Goal: Information Seeking & Learning: Learn about a topic

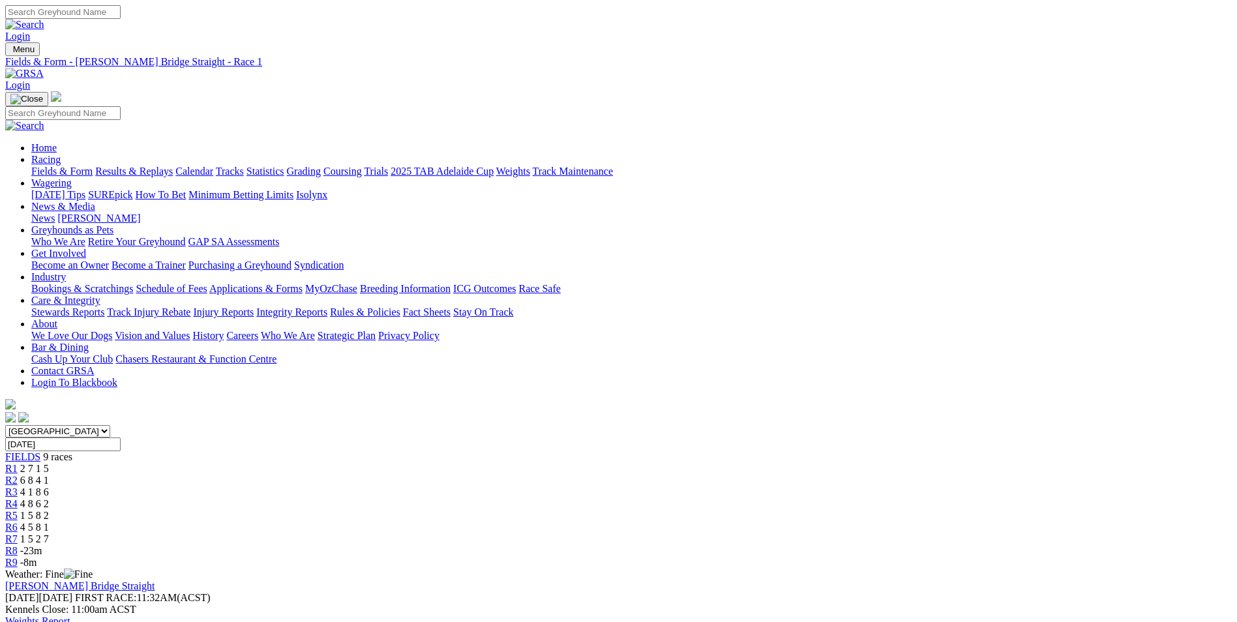
click at [44, 68] on img at bounding box center [24, 74] width 38 height 12
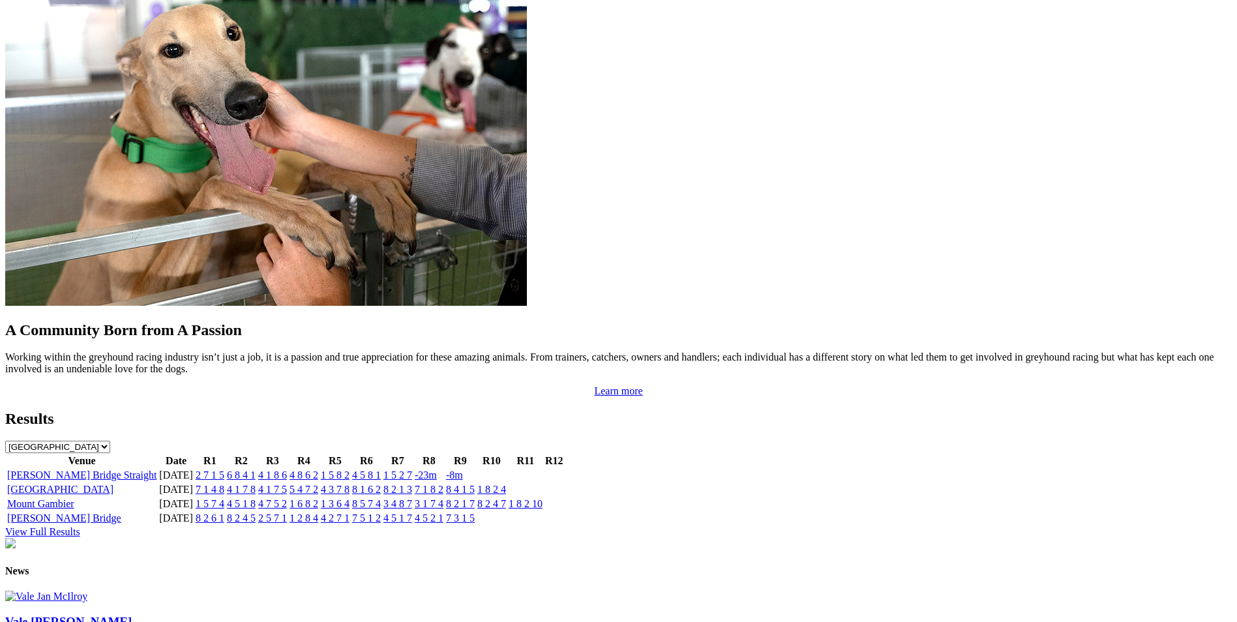
scroll to position [1109, 0]
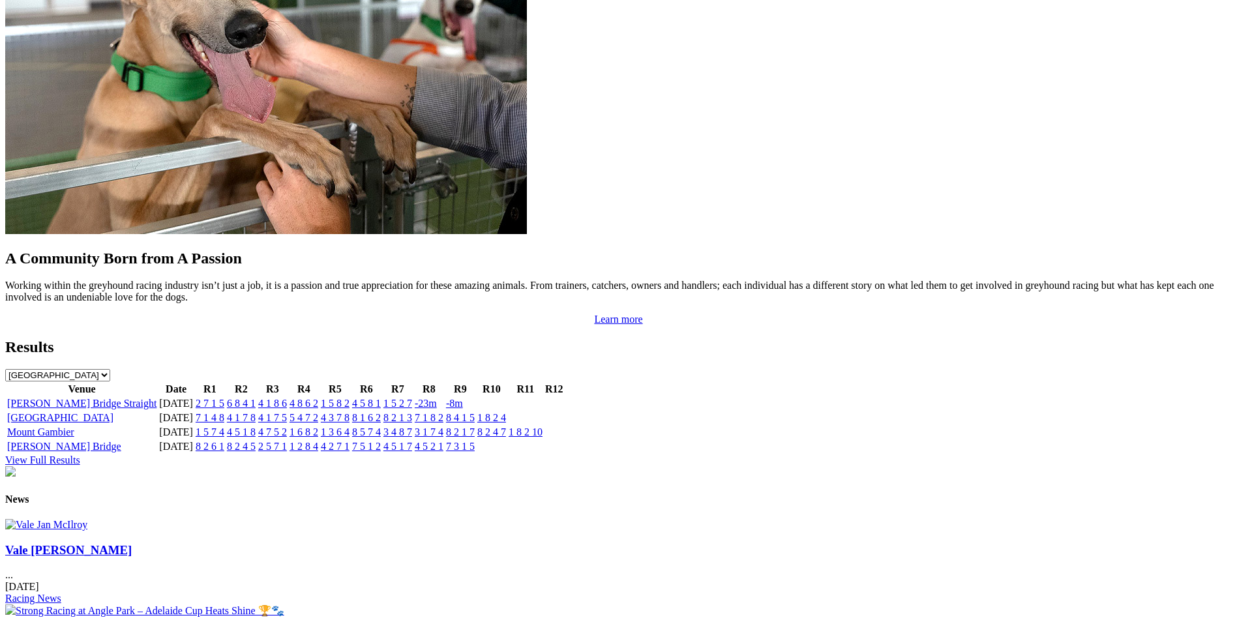
click at [463, 398] on link "-8m" at bounding box center [454, 403] width 17 height 11
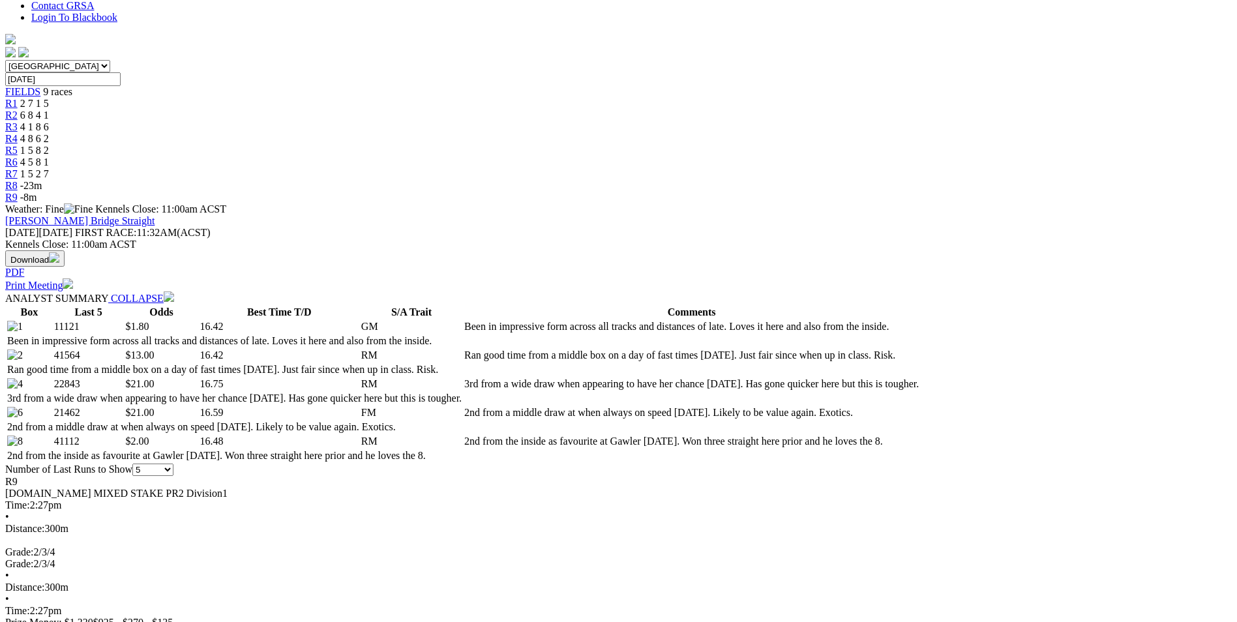
scroll to position [391, 0]
